Goal: Find specific page/section: Find specific page/section

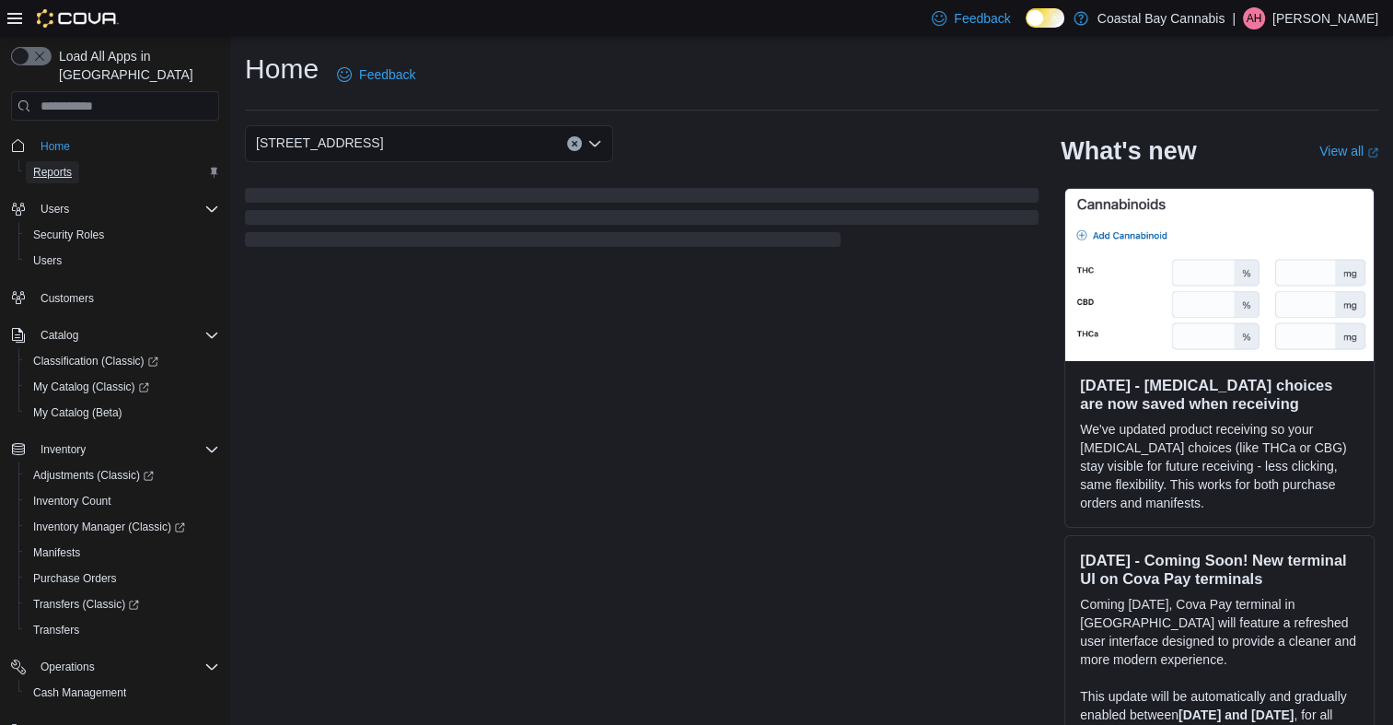
click at [48, 161] on span "Reports" at bounding box center [52, 172] width 39 height 22
